Goal: Task Accomplishment & Management: Use online tool/utility

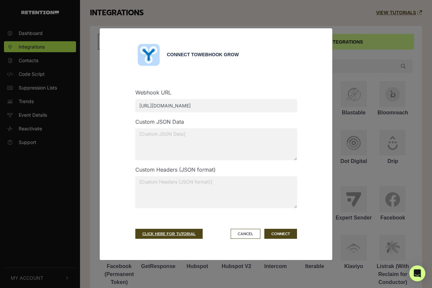
scroll to position [280, 0]
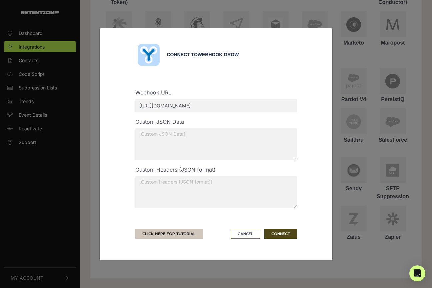
click at [161, 233] on link "CLICK HERE FOR TUTORIAL" at bounding box center [168, 234] width 67 height 10
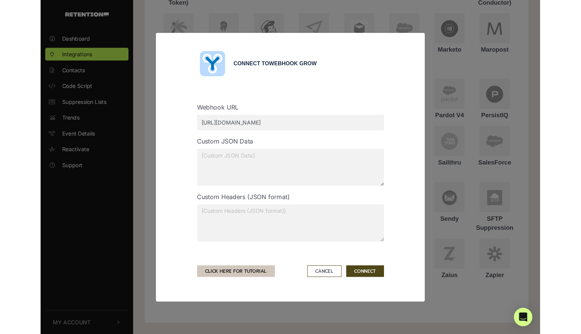
scroll to position [89, 0]
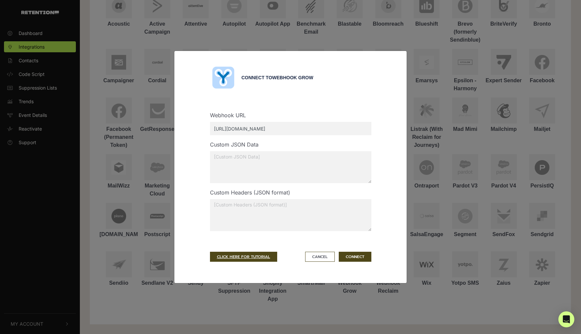
click at [265, 163] on textarea at bounding box center [290, 167] width 161 height 32
click at [360, 257] on button "CONNECT" at bounding box center [355, 257] width 33 height 10
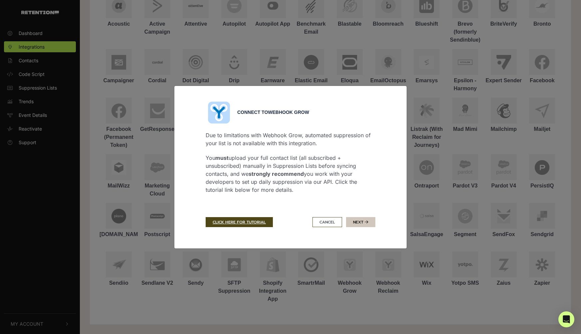
click at [359, 224] on button "Next" at bounding box center [360, 222] width 29 height 10
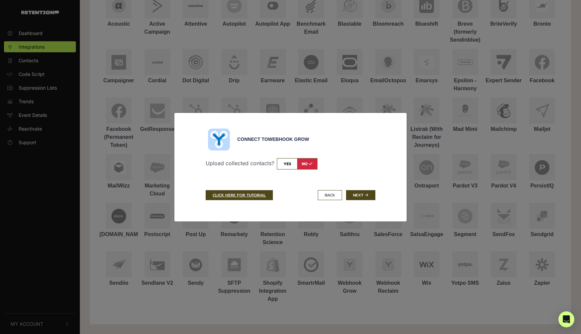
click at [288, 164] on input "checkbox" at bounding box center [297, 163] width 41 height 11
checkbox input "true"
click at [356, 191] on button "Next" at bounding box center [360, 195] width 29 height 10
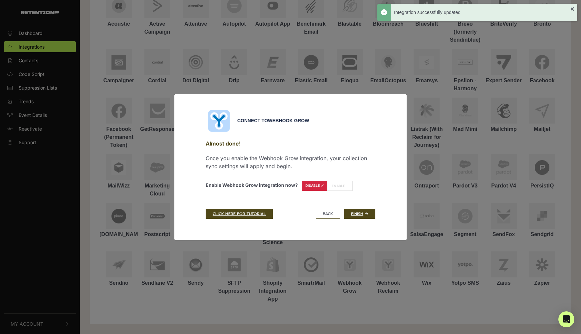
click at [339, 186] on label "ENABLE" at bounding box center [340, 186] width 26 height 10
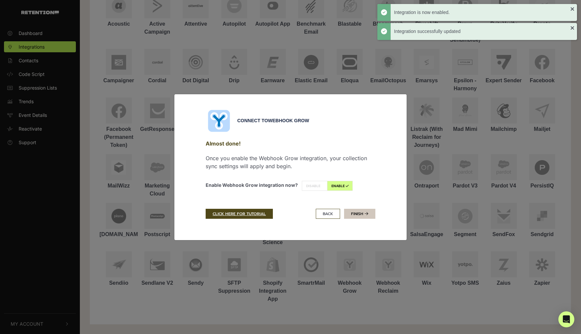
click at [350, 211] on link "Finish" at bounding box center [359, 214] width 31 height 10
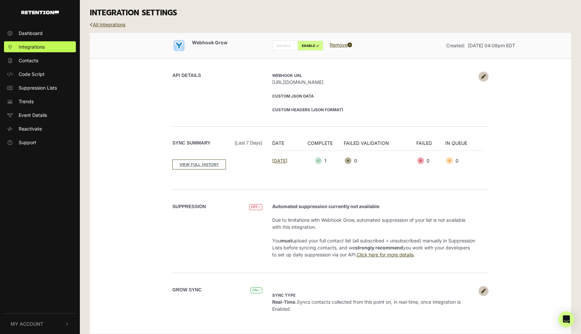
scroll to position [6, 0]
